Goal: Task Accomplishment & Management: Use online tool/utility

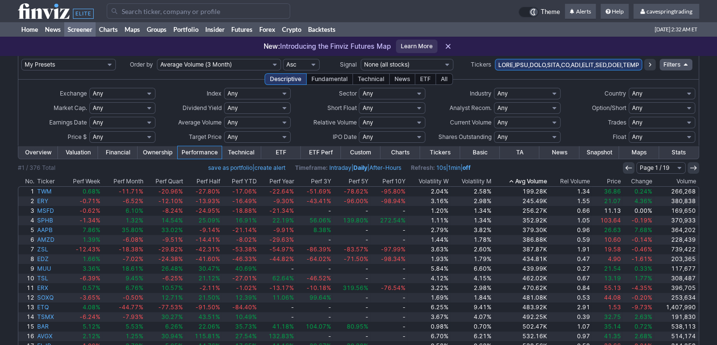
click at [543, 68] on input "text" at bounding box center [569, 65] width 148 height 12
paste input "MSTZ,UGL,GLL,TSLQ,NVDX,ETHA,ETHE,TMF,TSLT,TSLR,SMCX,SMCI,SMCZ,AAPU,CONI,HIMZ"
type input "MSTZ,UGL,GLL,TSLQ,NVDX,ETHA,ETHE,TMF,TSLT,TSLR,SMCX,SMCI,SMCZ,AAPU,CONI,HIMZ"
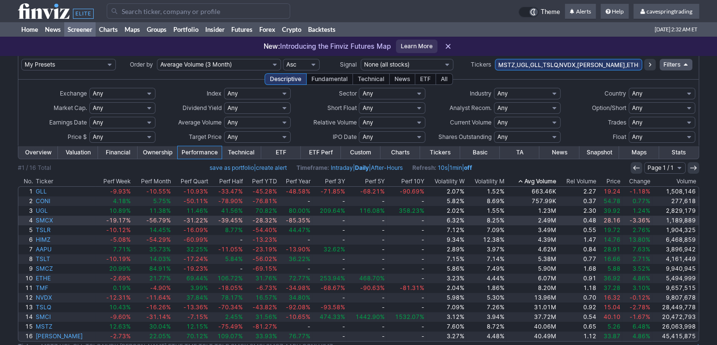
scroll to position [32, 0]
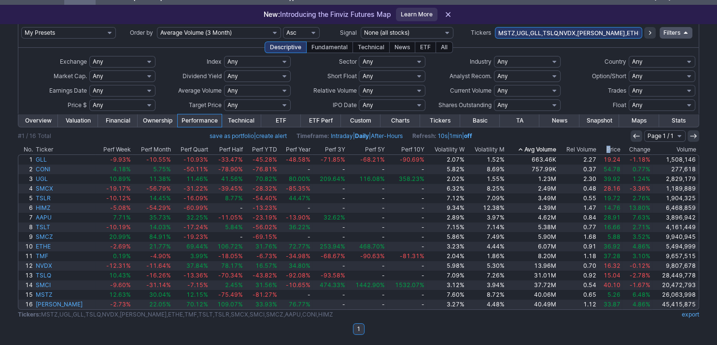
click at [605, 147] on th "Price" at bounding box center [610, 150] width 24 height 10
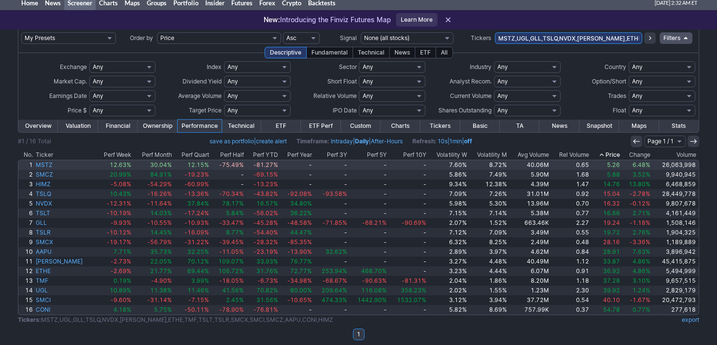
scroll to position [32, 0]
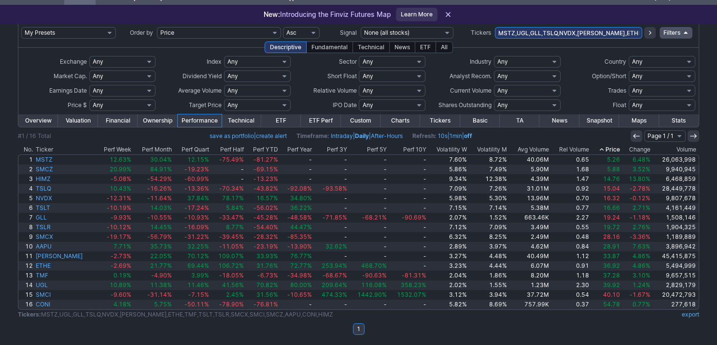
click at [589, 31] on input "MSTZ,UGL,GLL,TSLQ,NVDX,[PERSON_NAME],ETHE,TMF,TSLT,TSLR,SMCX,SMCI,SMCZ,AAPU,CON…" at bounding box center [569, 33] width 148 height 12
paste input "SCHP,HYLB,PYLD,SLB,RKT"
type input "SCHP,HYLB,PYLD,SLB,RKT"
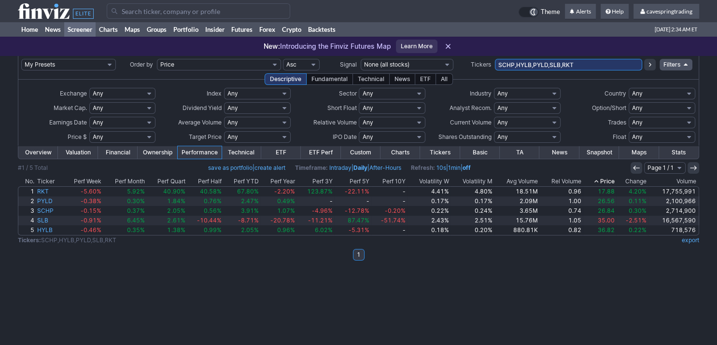
click at [565, 61] on input "SCHP,HYLB,PYLD,SLB,RKT" at bounding box center [569, 65] width 148 height 12
type input "XRPI,XRPT,XXRP,SOLT,DJT"
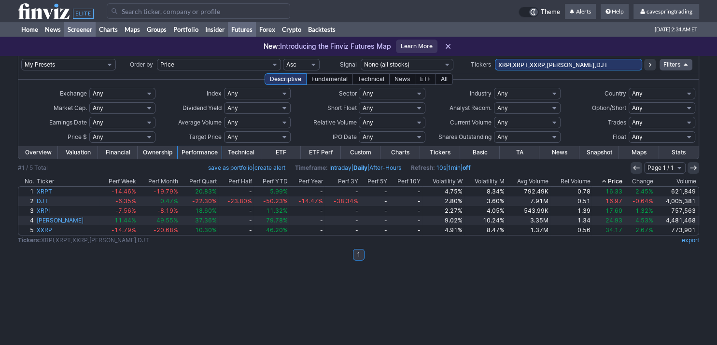
drag, startPoint x: 580, startPoint y: 64, endPoint x: 249, endPoint y: 32, distance: 332.8
click at [495, 59] on input "XRPI,XRPT,XXRP,SOLT,DJT" at bounding box center [569, 65] width 148 height 12
type input "X"
type input "XRPI,SOLZ"
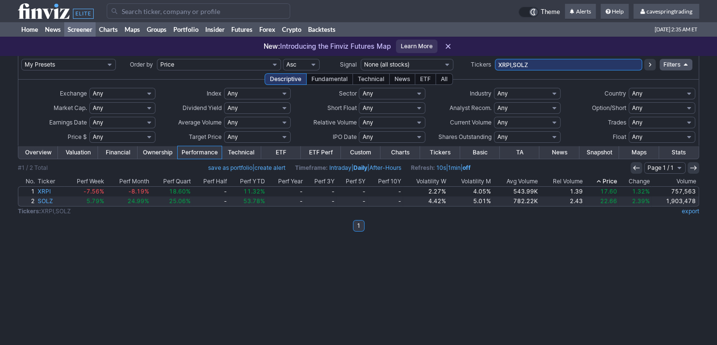
drag, startPoint x: 536, startPoint y: 71, endPoint x: 535, endPoint y: 65, distance: 6.8
click at [535, 67] on td "XRPI,SOLZ" at bounding box center [569, 64] width 148 height 17
click at [535, 65] on input "XRPI,SOLZ" at bounding box center [569, 65] width 148 height 12
type input "FIAT,AIYY,BIZD,[PERSON_NAME]"
